Goal: Information Seeking & Learning: Learn about a topic

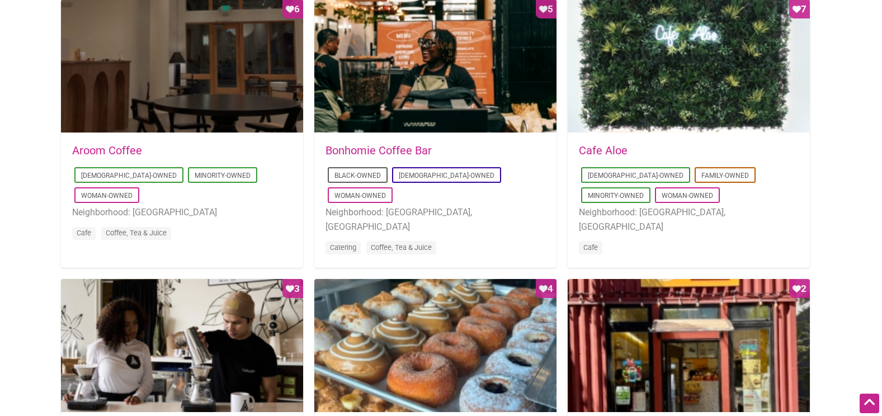
scroll to position [559, 0]
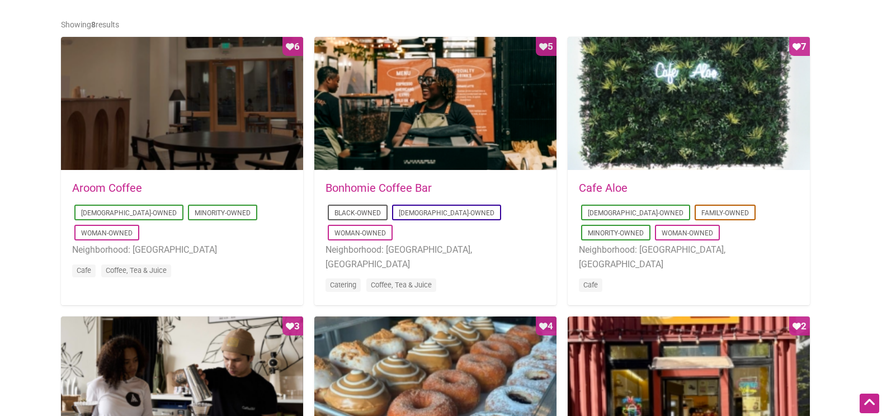
click at [401, 188] on link "Bonhomie Coffee Bar" at bounding box center [378, 187] width 106 height 13
click at [111, 182] on link "Aroom Coffee" at bounding box center [107, 187] width 70 height 13
click at [361, 183] on link "Bonhomie Coffee Bar" at bounding box center [378, 187] width 106 height 13
click at [607, 183] on link "Cafe Aloe" at bounding box center [603, 187] width 49 height 13
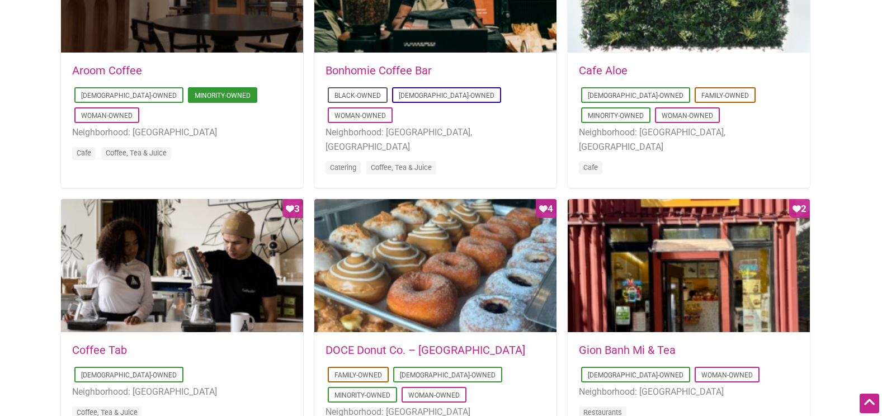
scroll to position [839, 0]
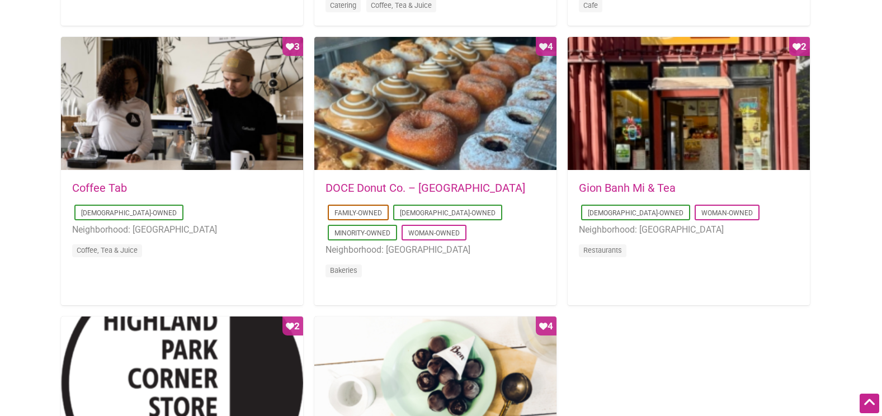
click at [100, 183] on link "Coffee Tab" at bounding box center [99, 187] width 55 height 13
click at [358, 188] on link "DOCE Donut Co. – [GEOGRAPHIC_DATA]" at bounding box center [425, 187] width 200 height 13
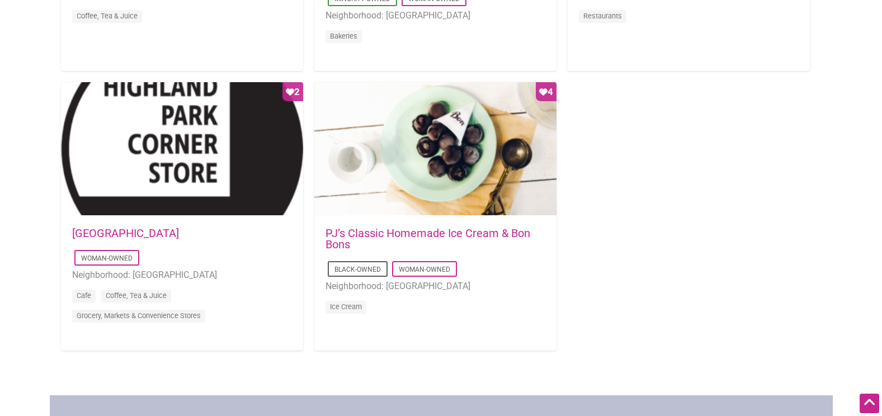
scroll to position [1062, 0]
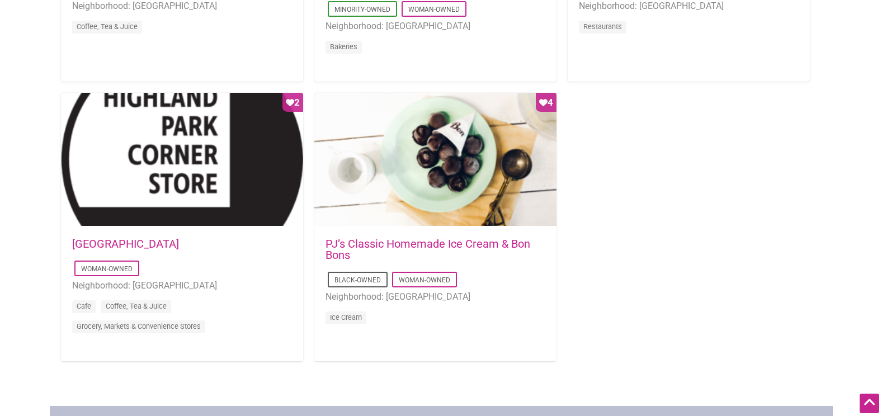
click at [158, 244] on link "Highland Park Corner Store" at bounding box center [125, 243] width 107 height 13
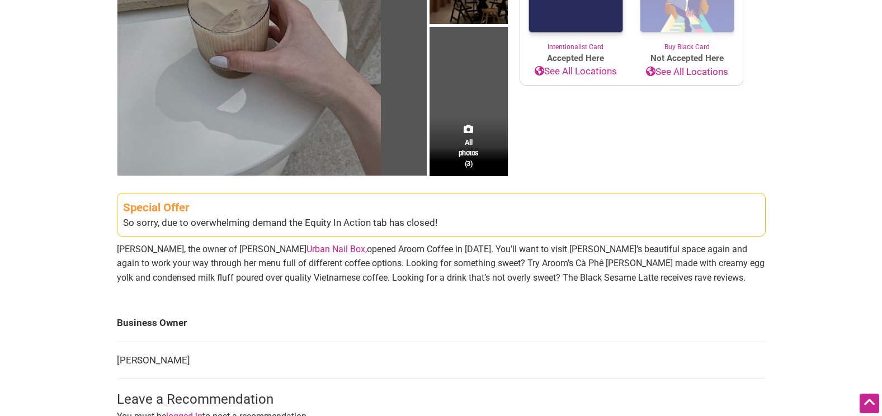
scroll to position [280, 0]
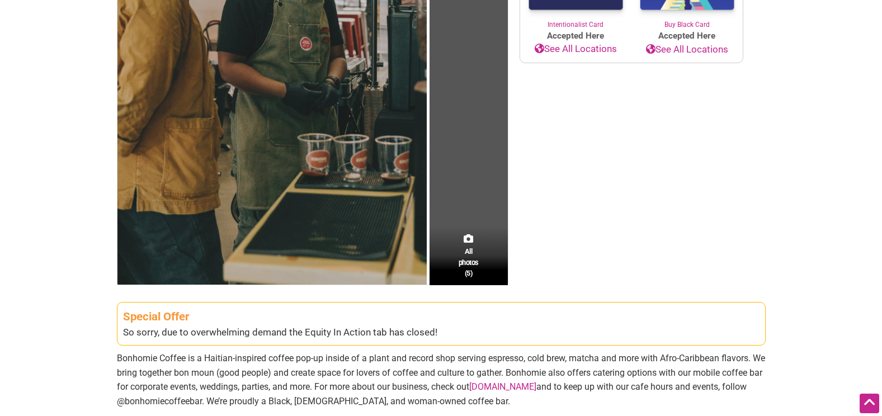
scroll to position [391, 0]
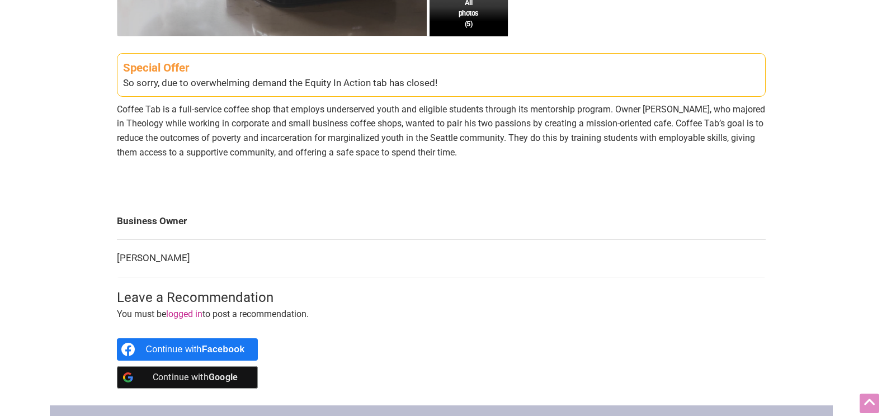
scroll to position [503, 0]
